Goal: Transaction & Acquisition: Purchase product/service

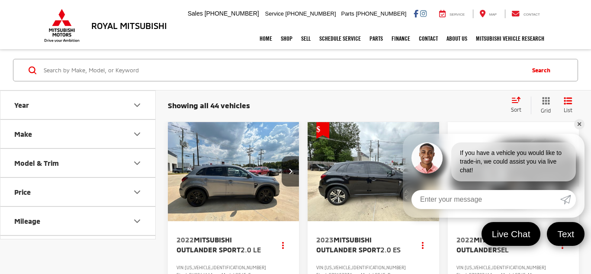
click at [581, 124] on link "✕" at bounding box center [579, 124] width 10 height 10
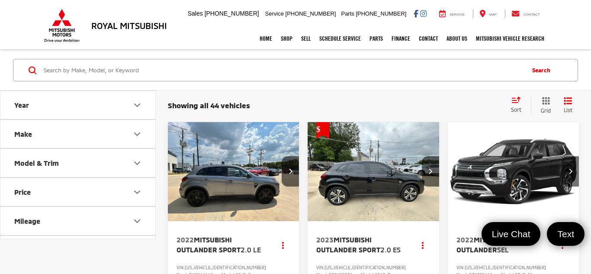
click at [142, 260] on div "Year Make Model & Trim Price 10,000 — 51,000 10000 51000 Mileage Location Deale…" at bounding box center [78, 176] width 156 height 173
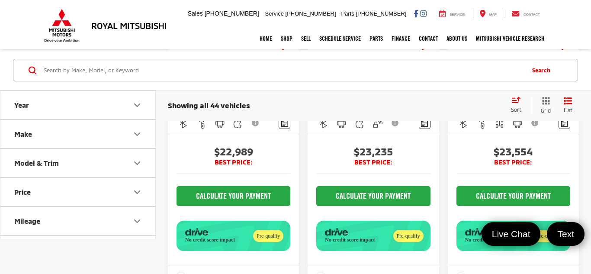
scroll to position [2855, 0]
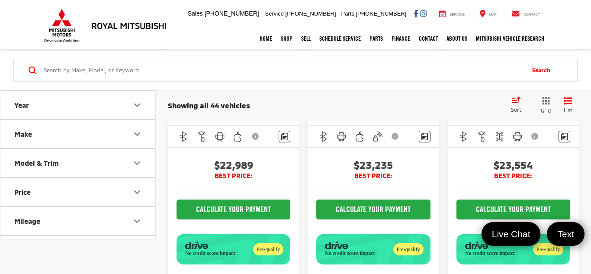
scroll to position [0, 398]
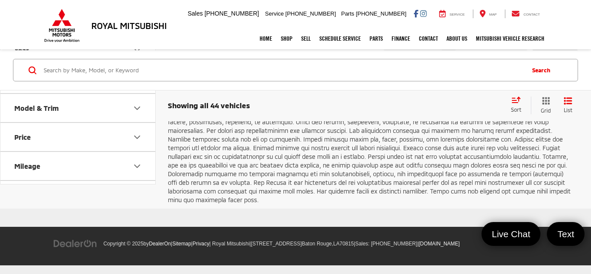
scroll to position [3322, 0]
click at [488, 61] on icon "Next Page" at bounding box center [490, 57] width 4 height 7
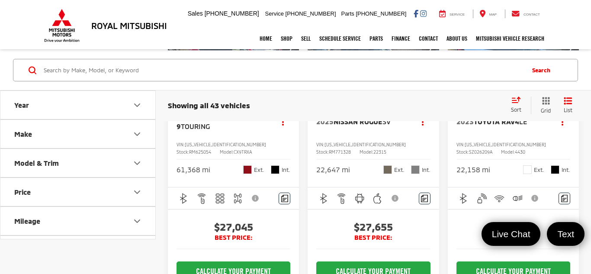
scroll to position [1263, 0]
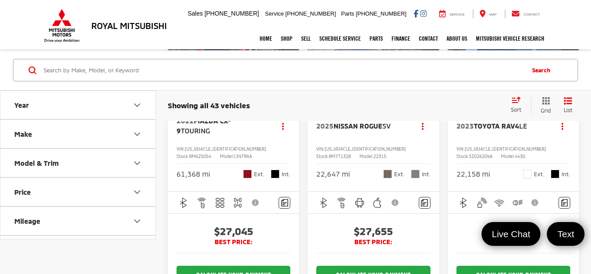
click at [374, 103] on img "2025 Nissan Rogue SV 0" at bounding box center [373, 52] width 132 height 99
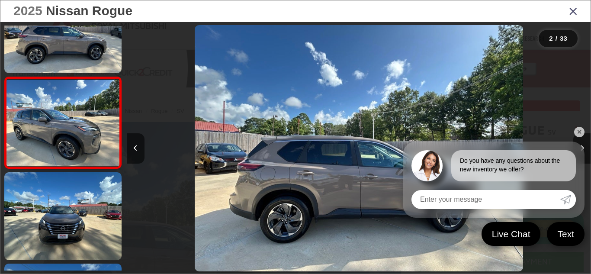
scroll to position [0, 463]
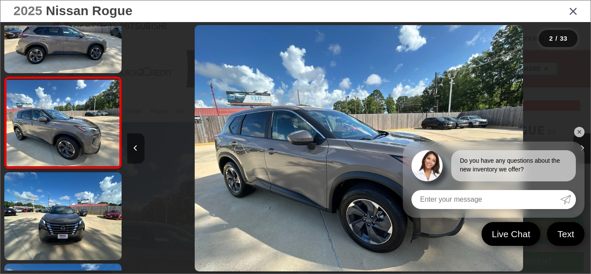
click at [583, 150] on div "Do you have any questions about the new inventory we offer?" at bounding box center [494, 161] width 182 height 40
click at [581, 127] on link "✕" at bounding box center [579, 132] width 10 height 10
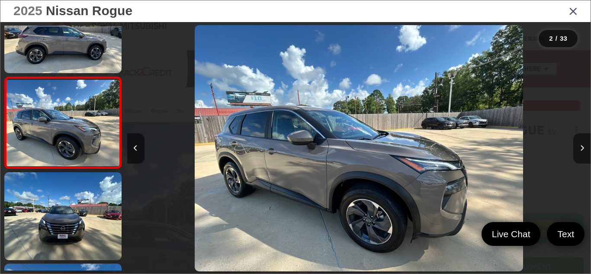
click at [583, 154] on button "Next image" at bounding box center [581, 148] width 17 height 30
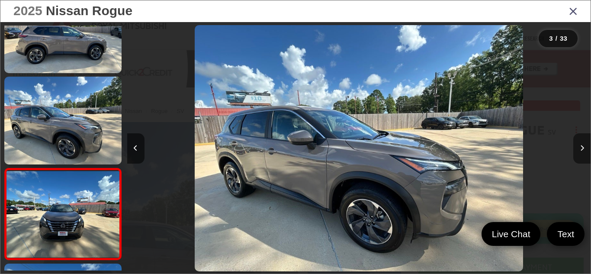
scroll to position [132, 0]
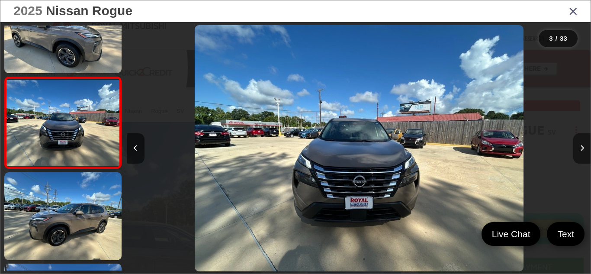
click at [583, 154] on button "Next image" at bounding box center [581, 148] width 17 height 30
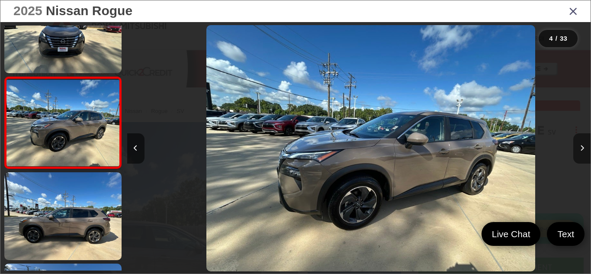
scroll to position [0, 1390]
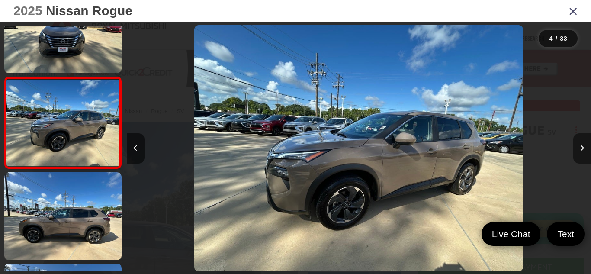
click at [583, 154] on button "Next image" at bounding box center [581, 148] width 17 height 30
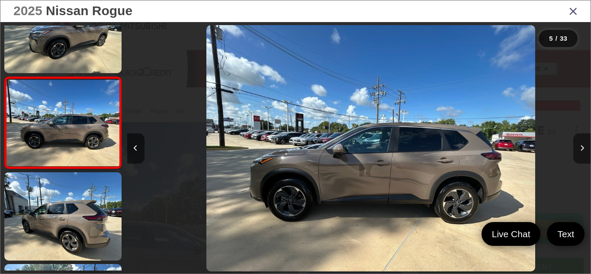
scroll to position [0, 1854]
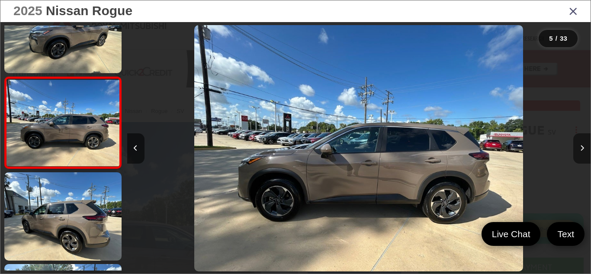
click at [583, 154] on button "Next image" at bounding box center [581, 148] width 17 height 30
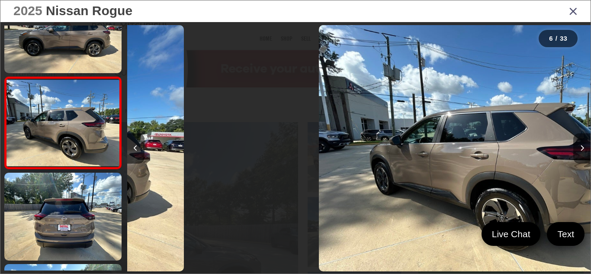
scroll to position [0, 2317]
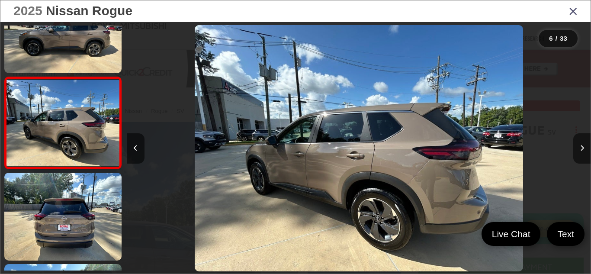
click at [334, 250] on img "2025 Nissan Rogue SV 5" at bounding box center [359, 148] width 329 height 247
click at [572, 8] on icon "Close gallery" at bounding box center [573, 10] width 9 height 11
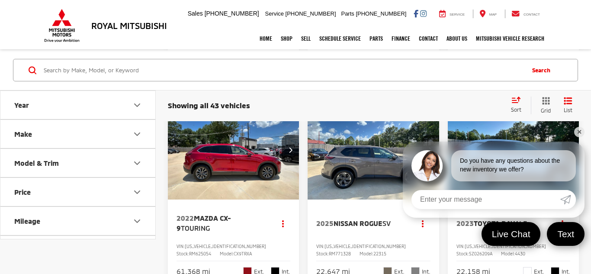
click at [576, 132] on link "✕" at bounding box center [579, 132] width 10 height 10
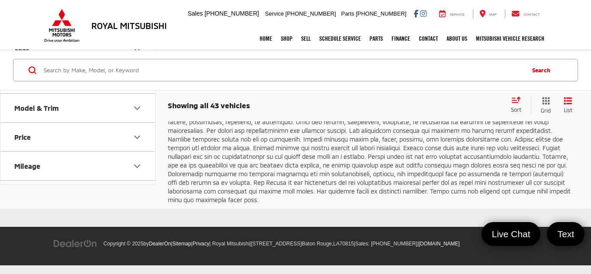
scroll to position [2983, 0]
